Goal: Task Accomplishment & Management: Manage account settings

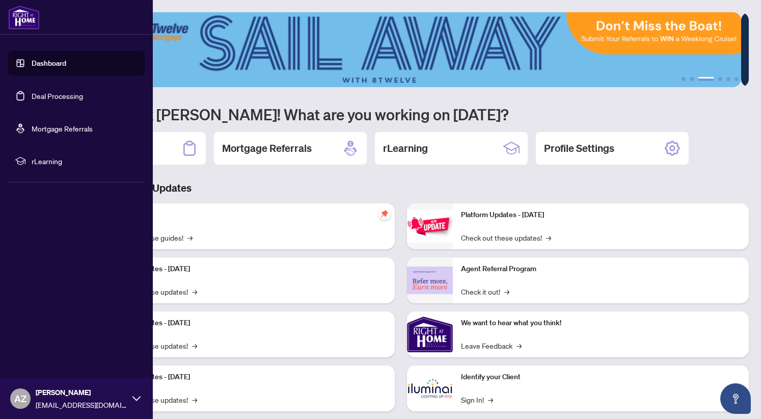
click at [36, 96] on link "Deal Processing" at bounding box center [57, 95] width 51 height 9
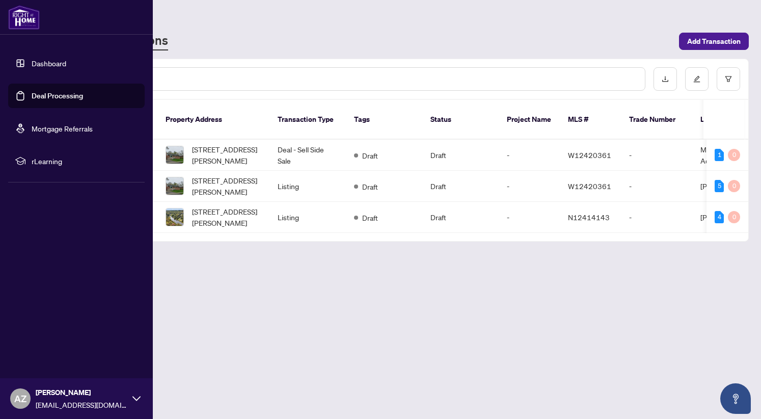
click at [130, 165] on span "rLearning" at bounding box center [85, 160] width 106 height 11
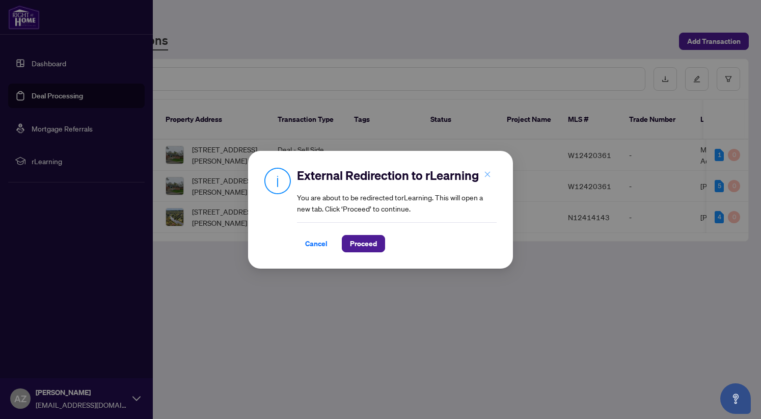
click at [487, 173] on icon "close" at bounding box center [487, 174] width 7 height 7
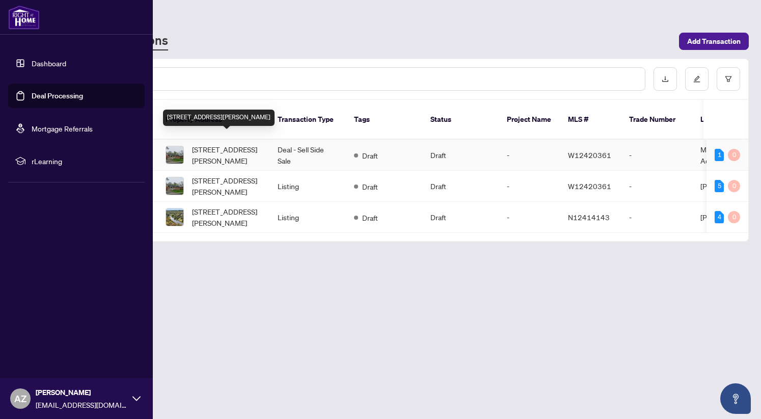
click at [249, 144] on span "[STREET_ADDRESS][PERSON_NAME]" at bounding box center [226, 155] width 69 height 22
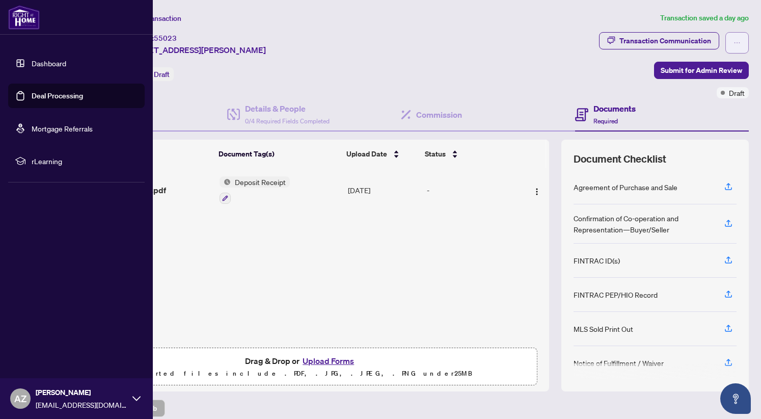
click at [734, 46] on span "button" at bounding box center [737, 43] width 7 height 16
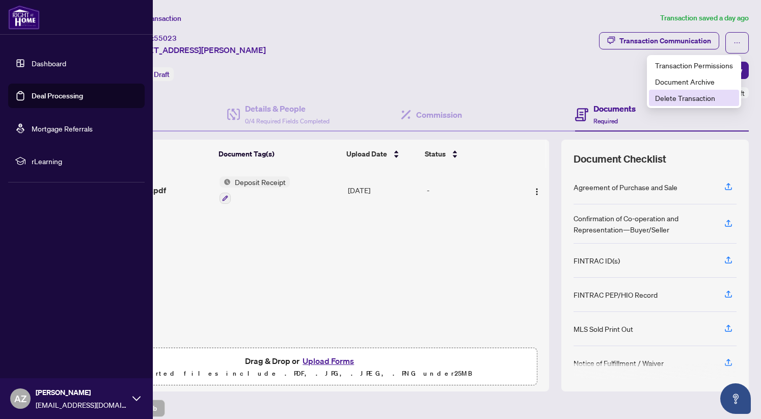
click at [711, 93] on span "Delete Transaction" at bounding box center [694, 97] width 78 height 11
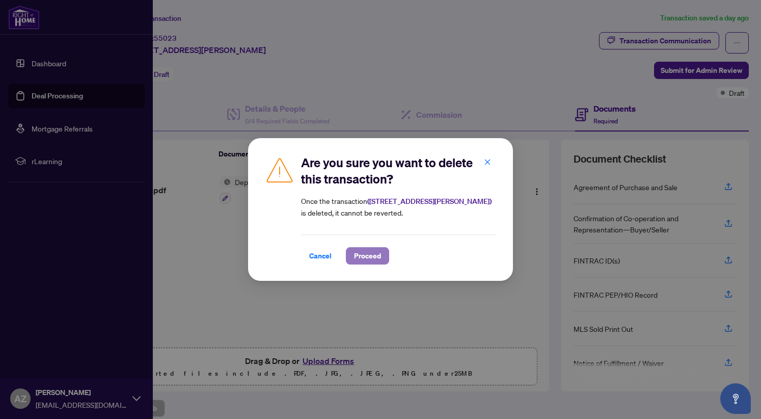
click at [361, 256] on span "Proceed" at bounding box center [367, 256] width 27 height 16
